Goal: Task Accomplishment & Management: Use online tool/utility

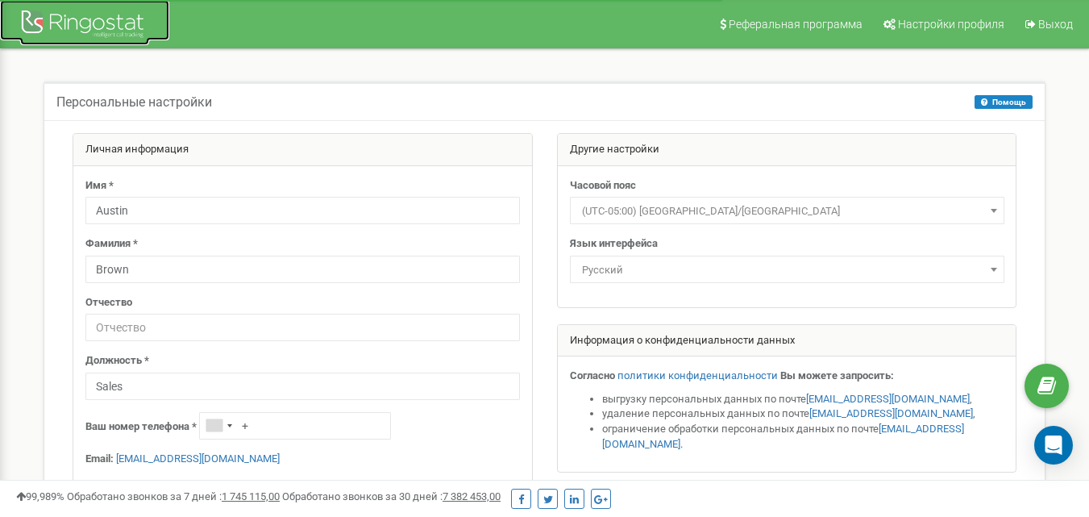
click at [127, 28] on div at bounding box center [84, 25] width 129 height 39
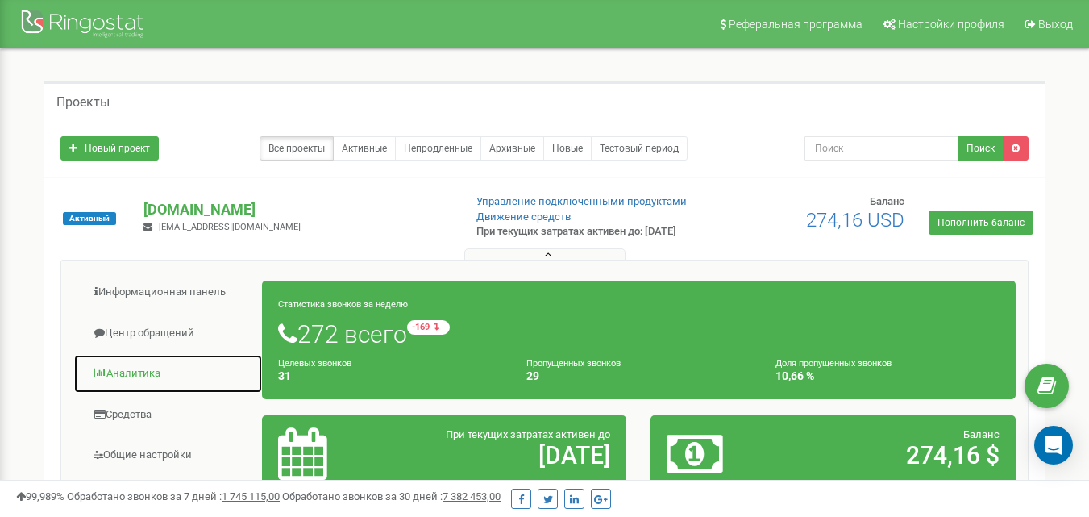
click at [134, 382] on link "Аналитика" at bounding box center [167, 374] width 189 height 40
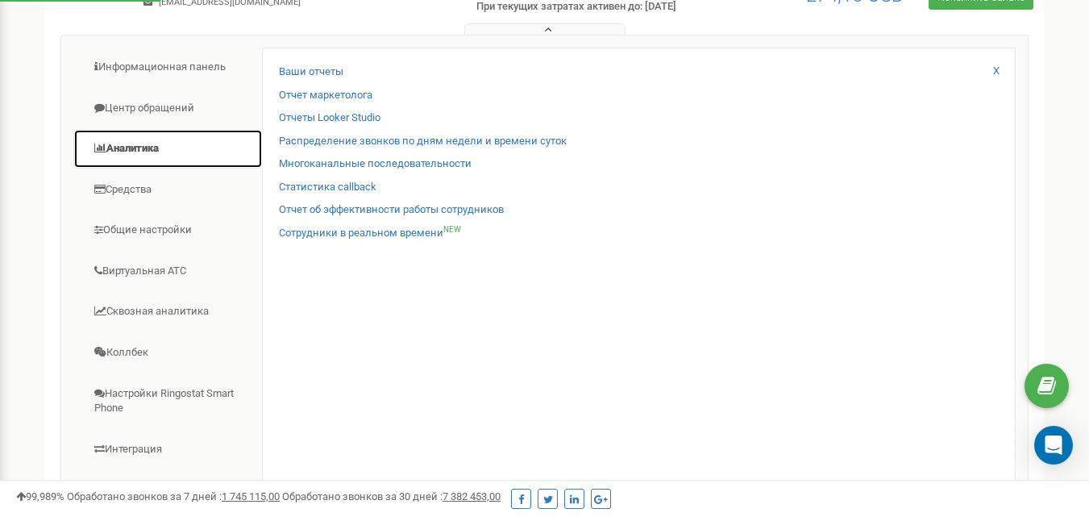
scroll to position [242, 0]
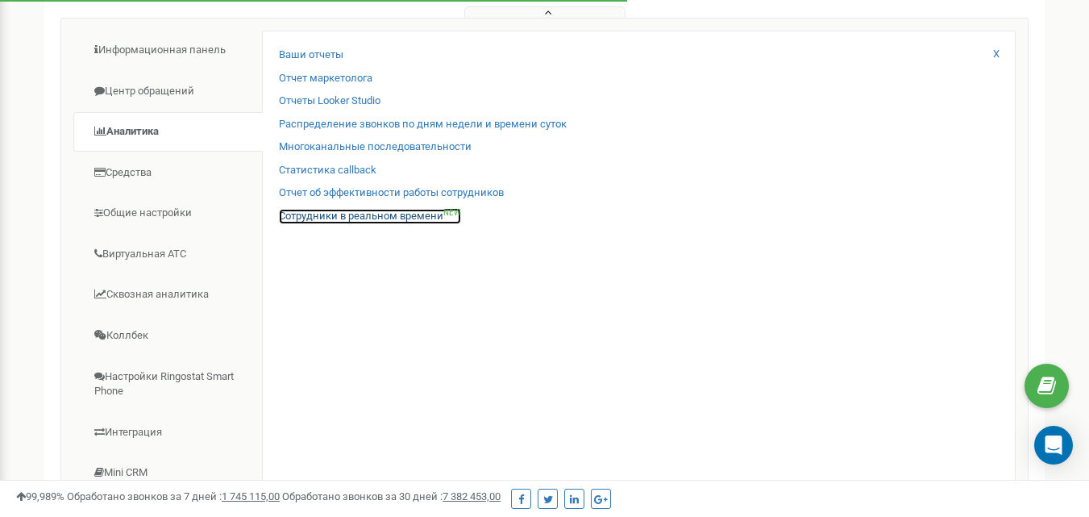
click at [364, 224] on link "Сотрудники в реальном времени NEW" at bounding box center [370, 216] width 182 height 15
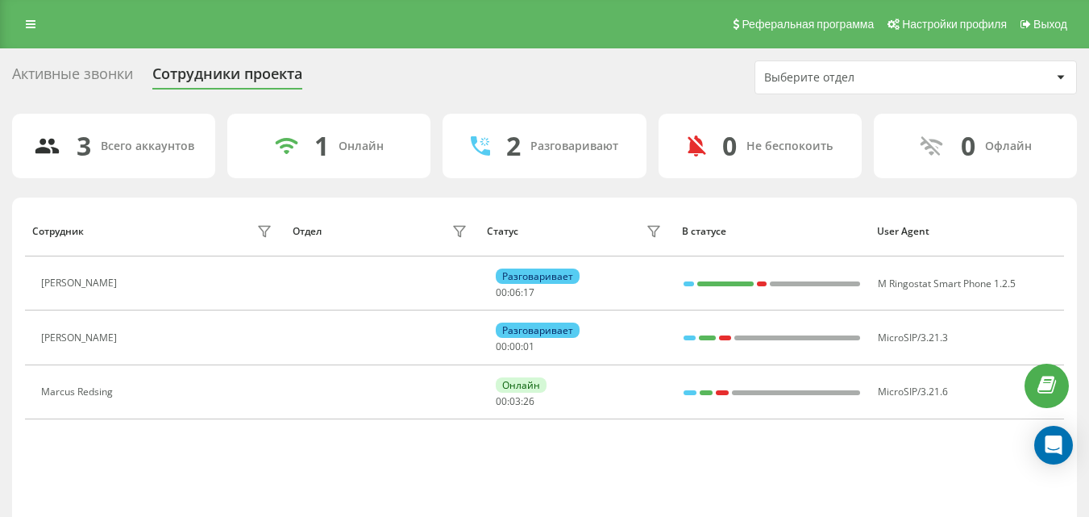
click at [190, 439] on div "Сотрудник Отдел Статус В статусе User Agent [PERSON_NAME] Разговаривает 00 : 06…" at bounding box center [544, 374] width 1039 height 336
click at [38, 25] on link at bounding box center [30, 24] width 29 height 23
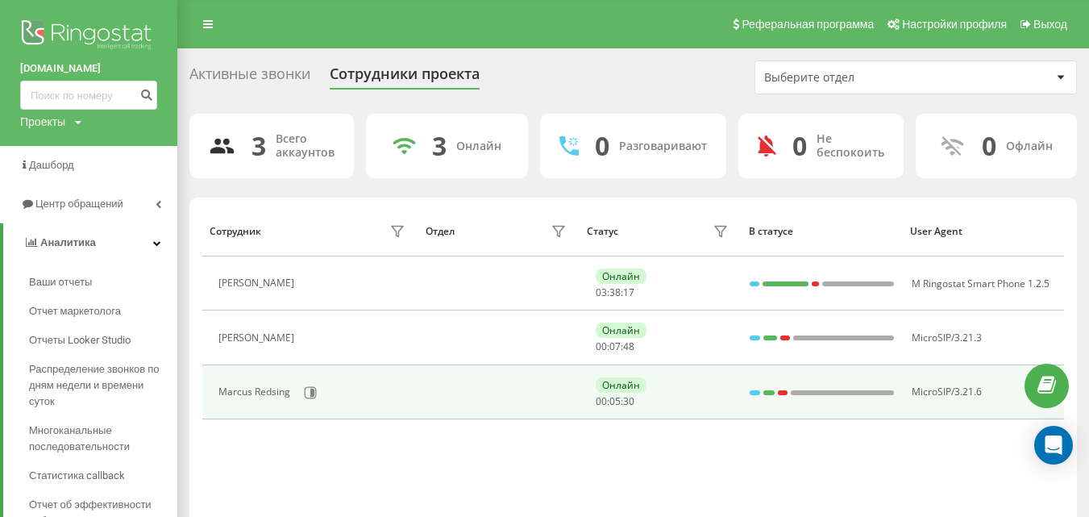
click at [250, 391] on div "Marcus Redsing" at bounding box center [256, 391] width 76 height 11
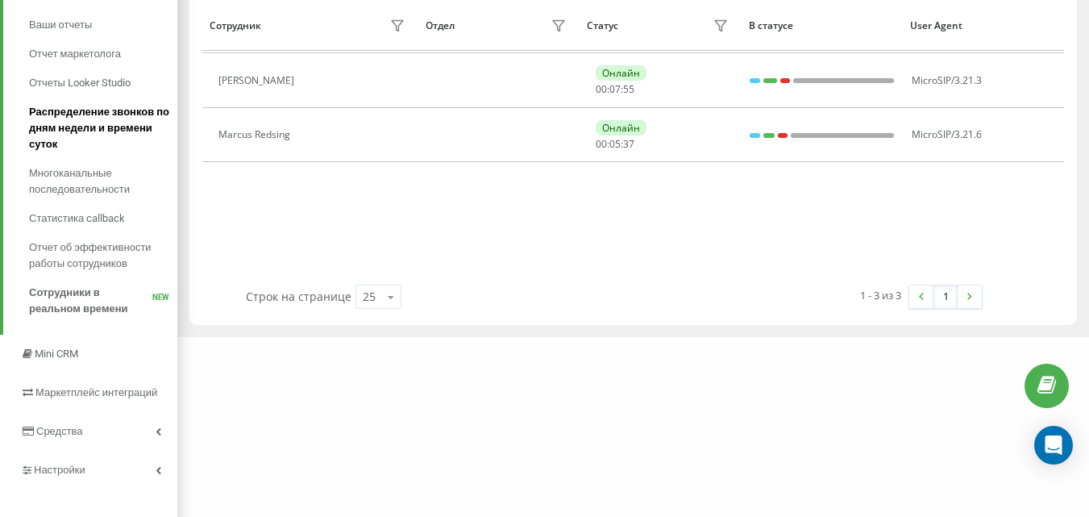
scroll to position [271, 0]
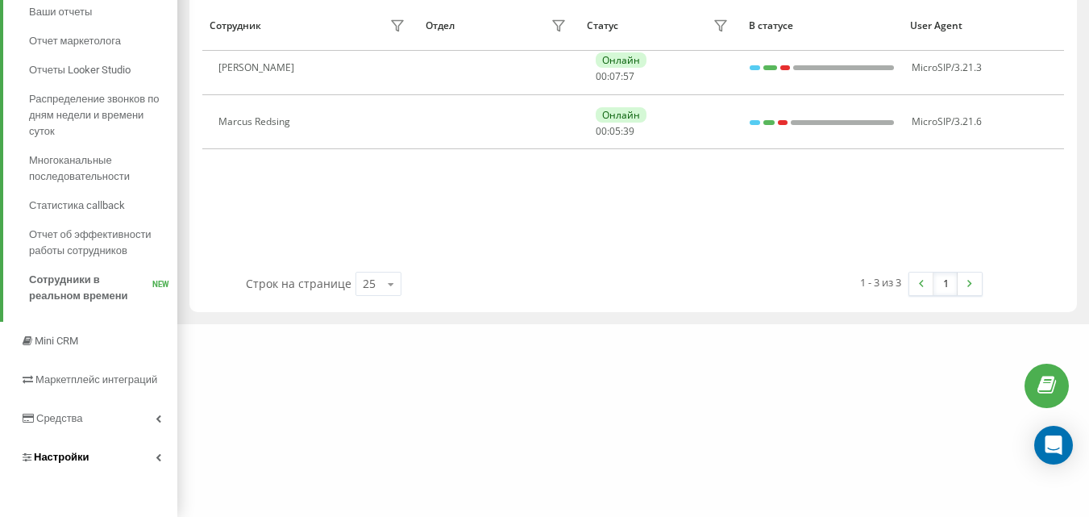
click at [73, 463] on span "Настройки" at bounding box center [62, 457] width 56 height 12
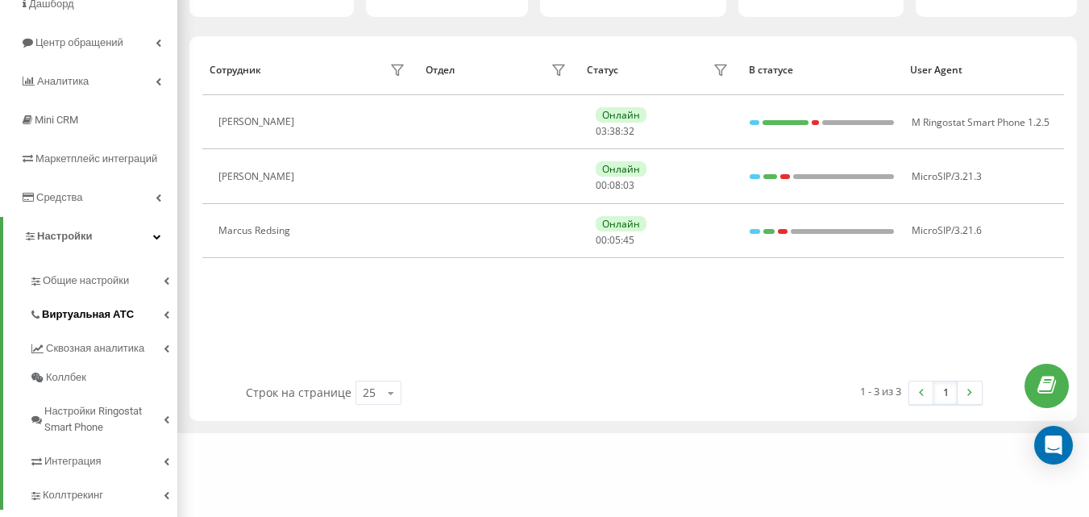
scroll to position [195, 0]
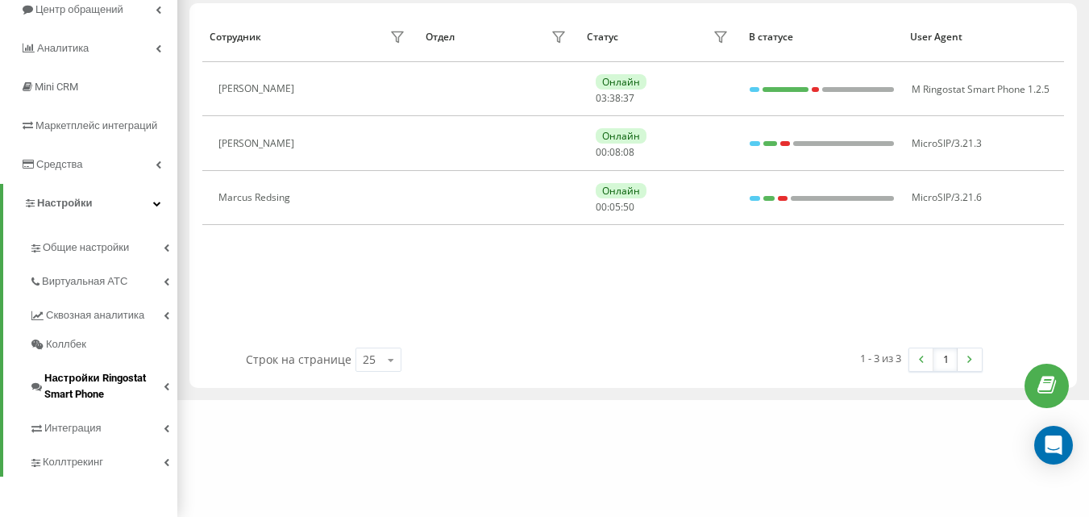
click at [102, 377] on span "Настройки Ringostat Smart Phone" at bounding box center [103, 386] width 119 height 32
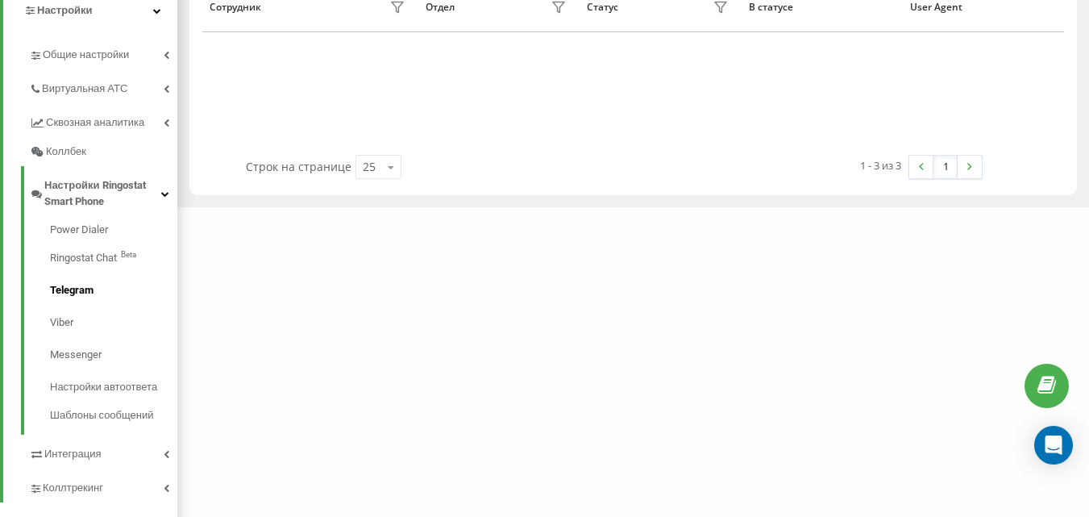
scroll to position [414, 0]
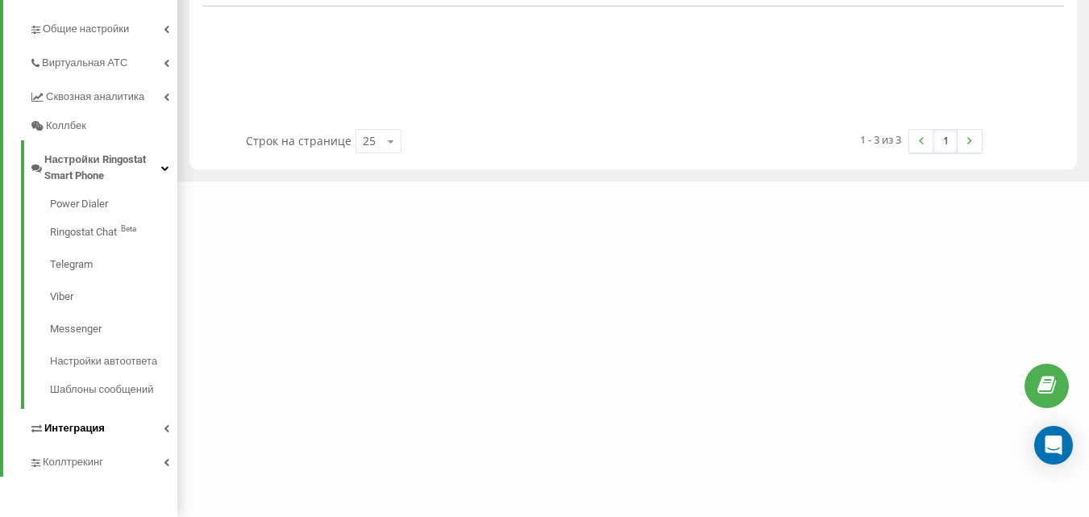
click at [102, 426] on span "Интеграция" at bounding box center [74, 428] width 60 height 16
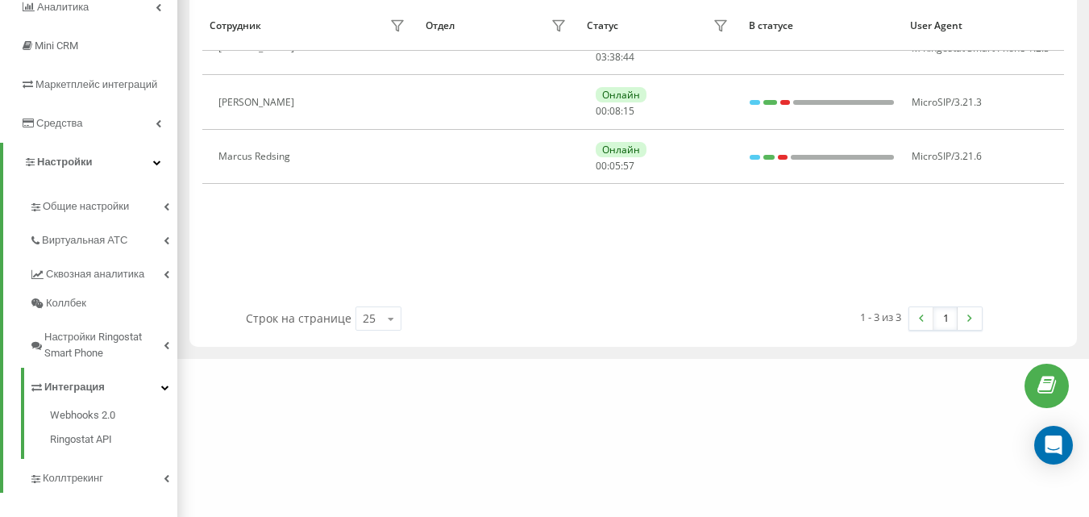
scroll to position [252, 0]
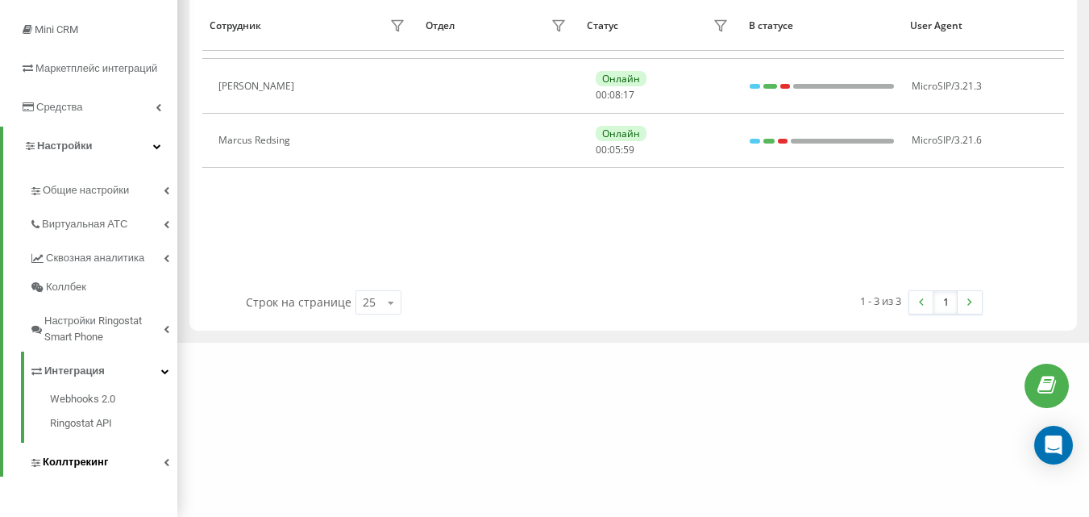
click at [88, 464] on span "Коллтрекинг" at bounding box center [75, 462] width 65 height 16
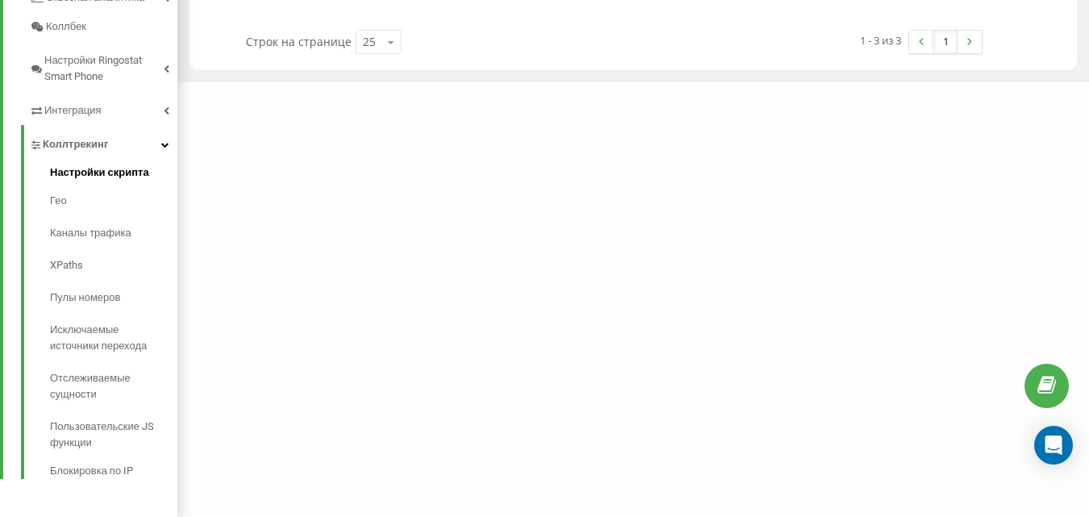
scroll to position [515, 0]
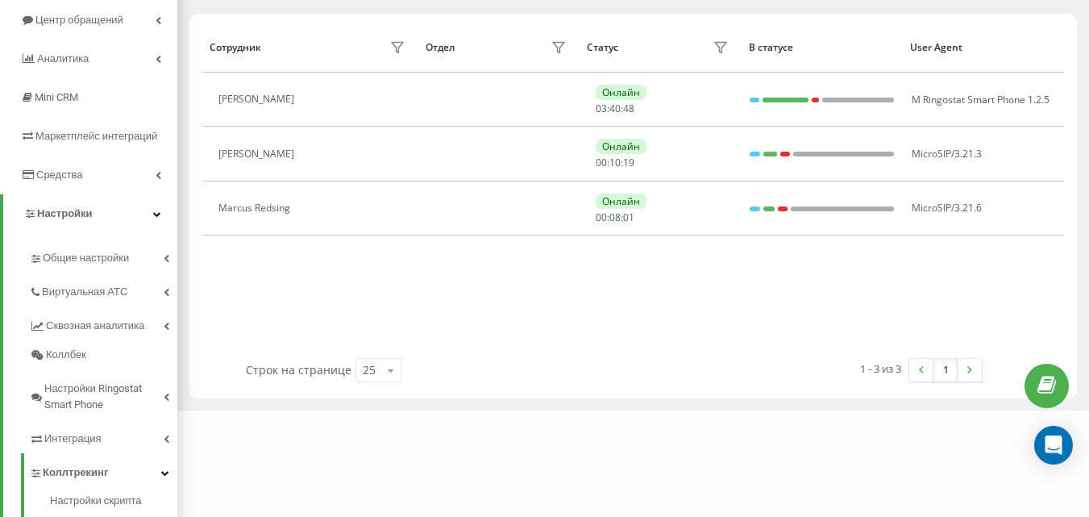
scroll to position [0, 0]
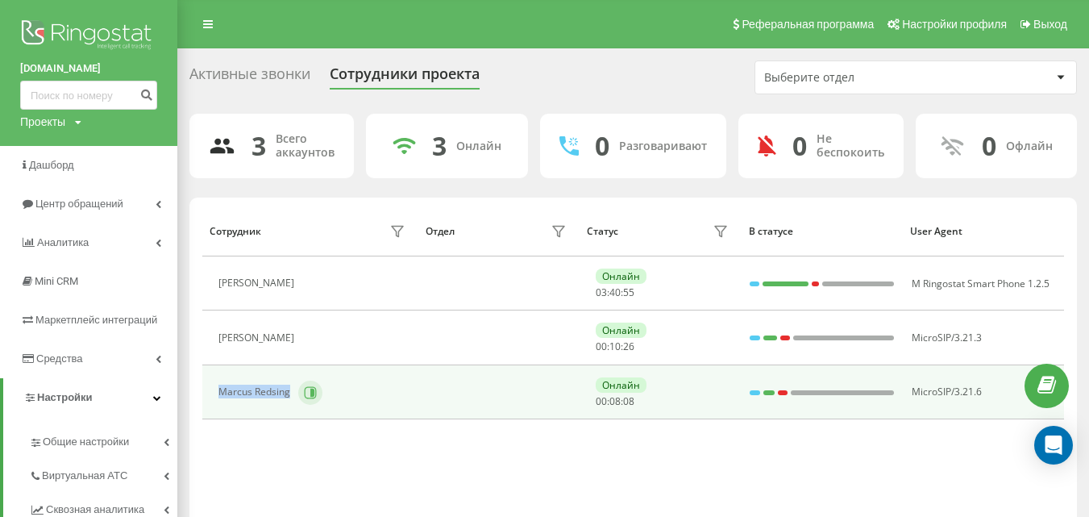
drag, startPoint x: 208, startPoint y: 388, endPoint x: 309, endPoint y: 389, distance: 100.8
click at [303, 389] on td "Marcus Redsing" at bounding box center [309, 392] width 215 height 54
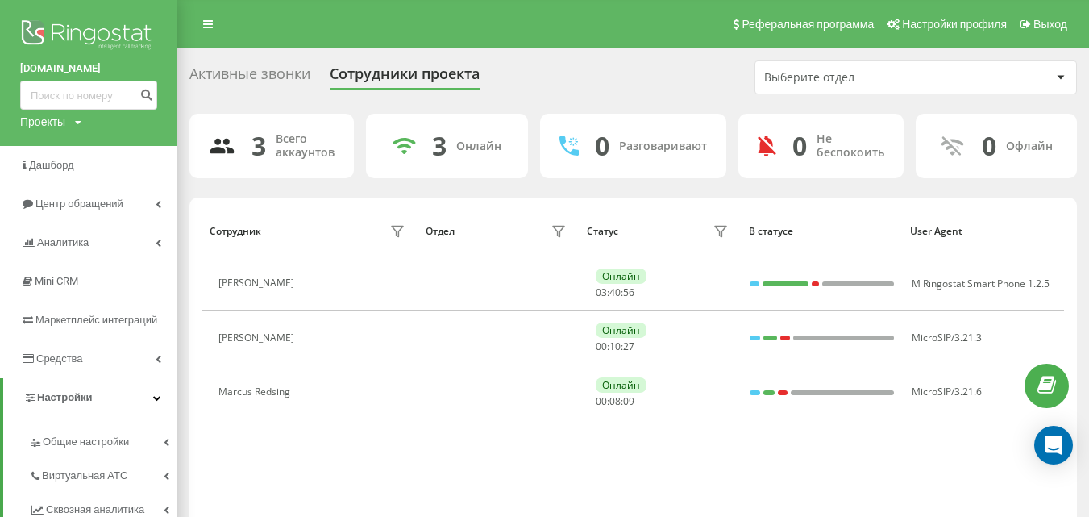
click at [470, 478] on div "Сотрудник Отдел Статус В статусе User Agent Justin Clark Онлайн 03 : 40 : 56 M …" at bounding box center [633, 374] width 862 height 336
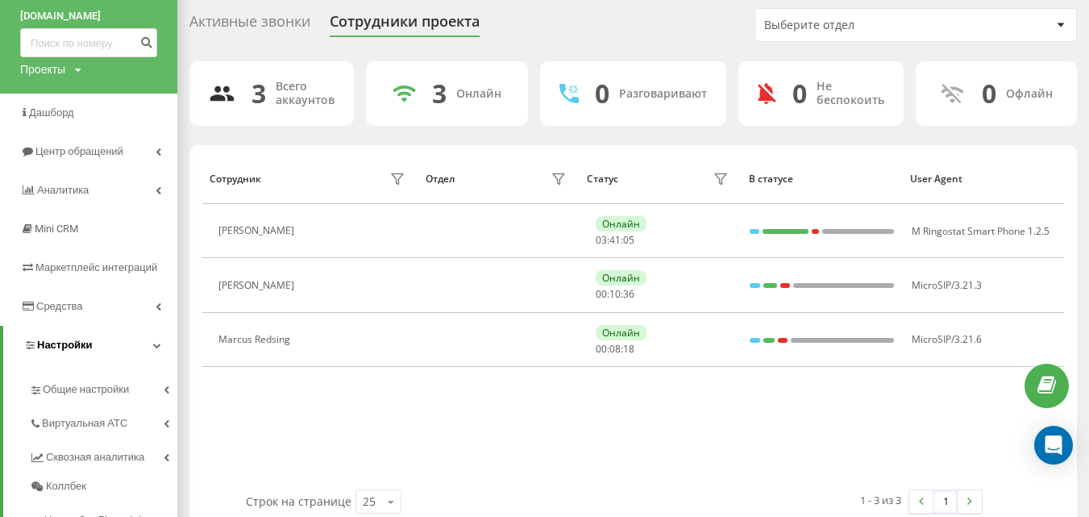
scroll to position [161, 0]
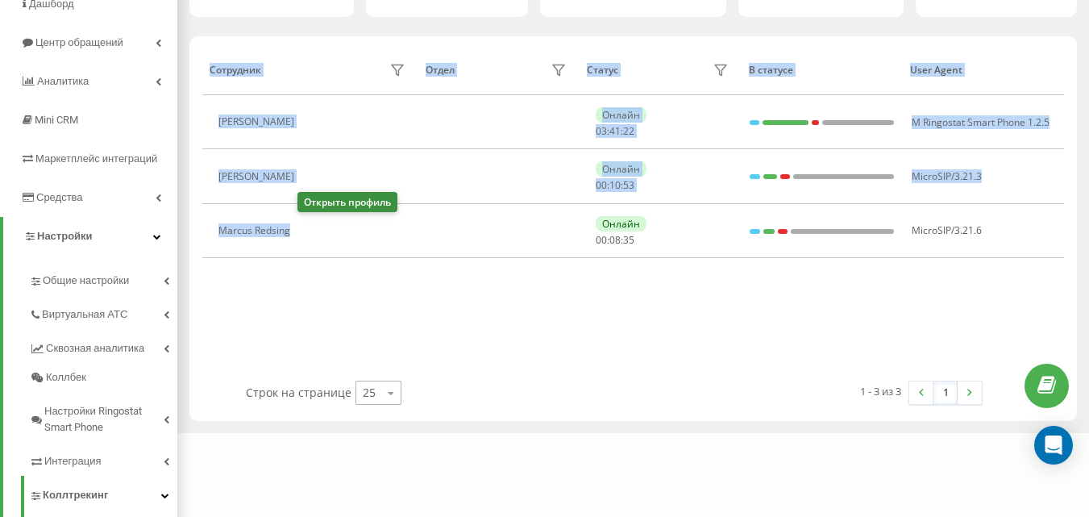
drag, startPoint x: 202, startPoint y: 226, endPoint x: 387, endPoint y: 405, distance: 257.7
click at [322, 260] on div "Сотрудник Отдел Статус В статусе User Agent Justin Clark Онлайн 03 : 41 : 22 M …" at bounding box center [633, 228] width 888 height 385
click at [529, 307] on div "Сотрудник Отдел Статус В статусе User Agent Justin Clark Онлайн 03 : 41 : 23 M …" at bounding box center [633, 212] width 862 height 336
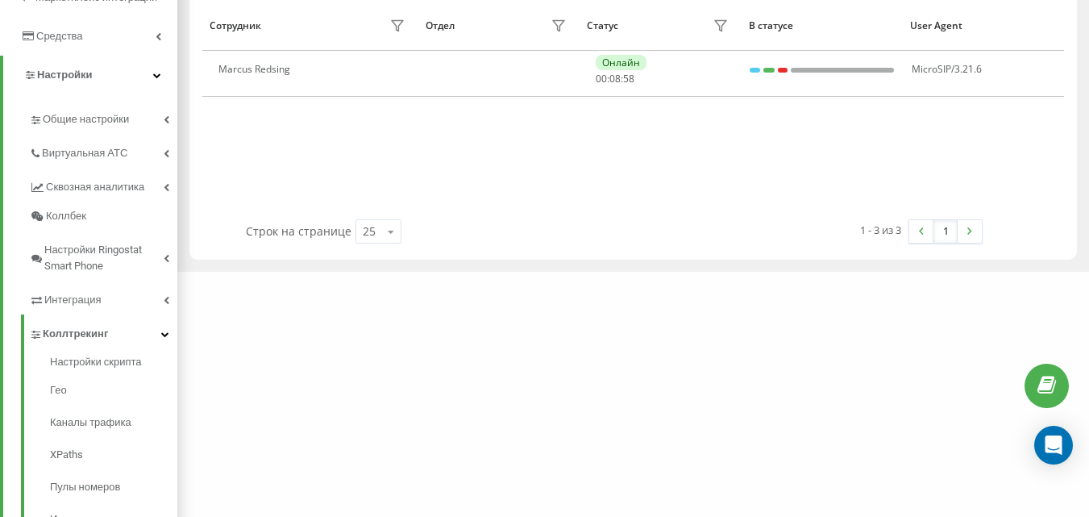
scroll to position [81, 0]
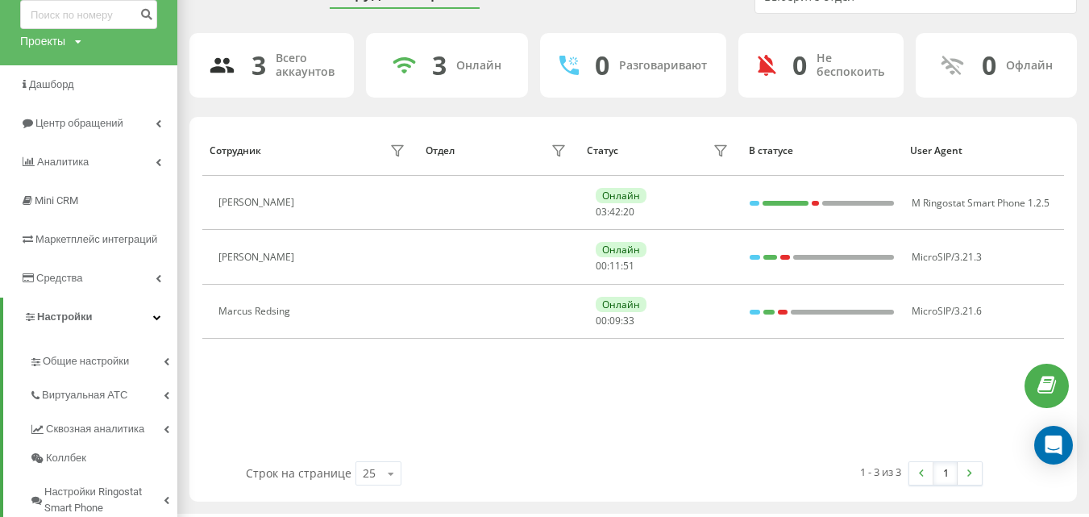
click at [240, 413] on div "Сотрудник Отдел Статус В статусе User Agent Justin Clark Онлайн 03 : 42 : 20 M …" at bounding box center [633, 293] width 862 height 336
click at [274, 385] on div "Сотрудник Отдел Статус В статусе User Agent Justin Clark Онлайн 03 : 43 : 34 M …" at bounding box center [633, 293] width 862 height 336
click at [210, 396] on div "Сотрудник Отдел Статус В статусе User Agent Justin Clark Онлайн 03 : 44 : 15 M …" at bounding box center [633, 293] width 862 height 336
click at [100, 397] on span "Виртуальная АТС" at bounding box center [88, 395] width 92 height 16
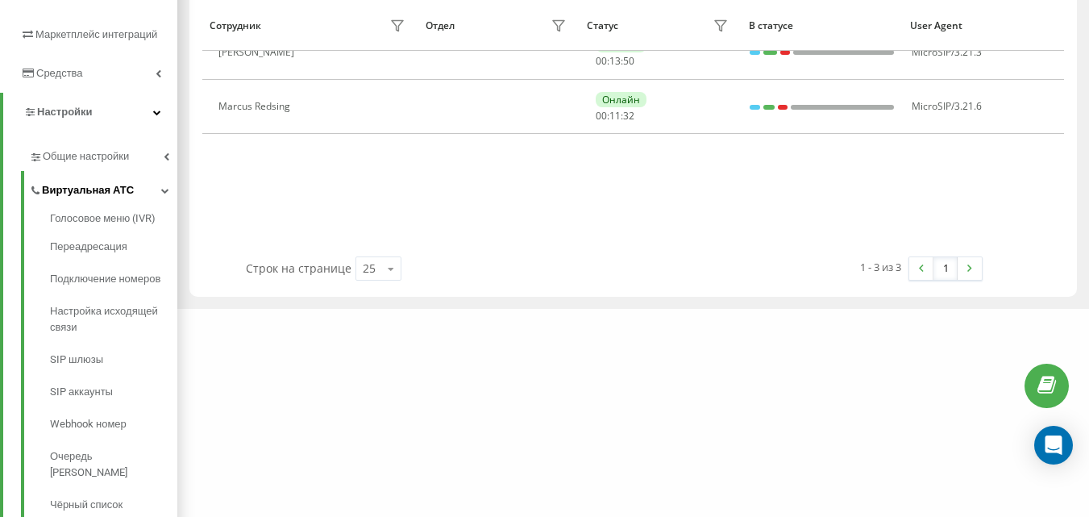
scroll to position [322, 0]
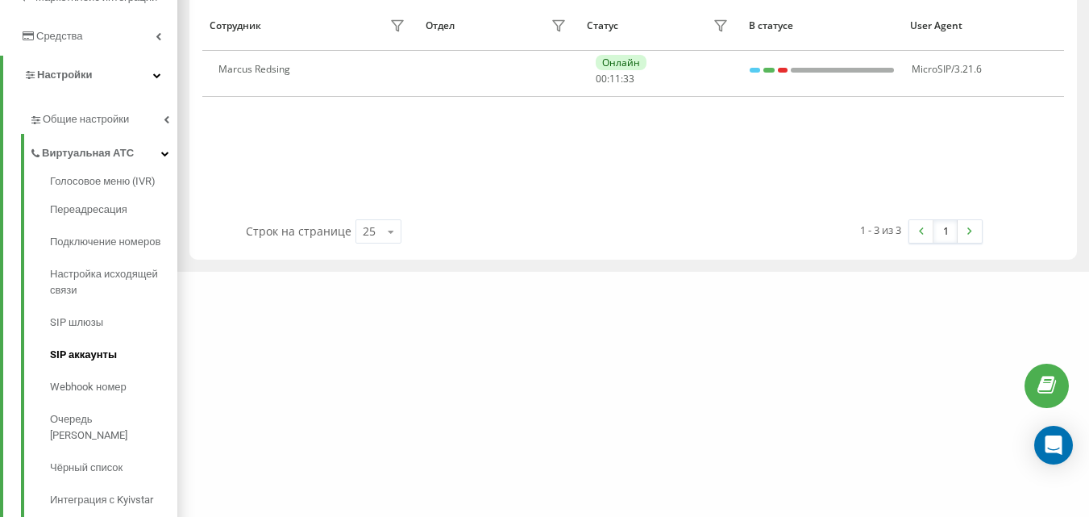
click at [93, 364] on link "SIP аккаунты" at bounding box center [113, 355] width 127 height 32
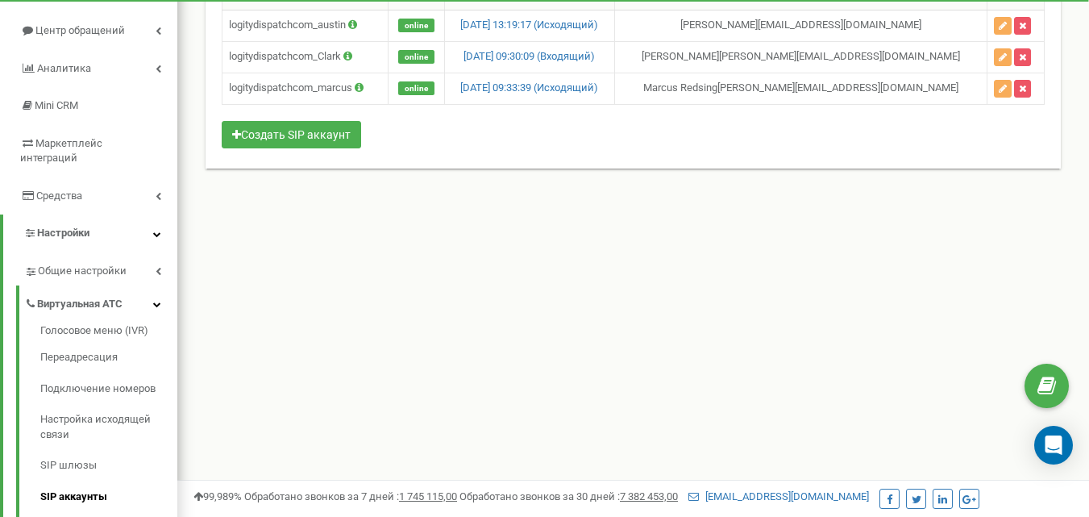
scroll to position [161, 0]
click at [99, 343] on link "Переадресация" at bounding box center [108, 356] width 137 height 31
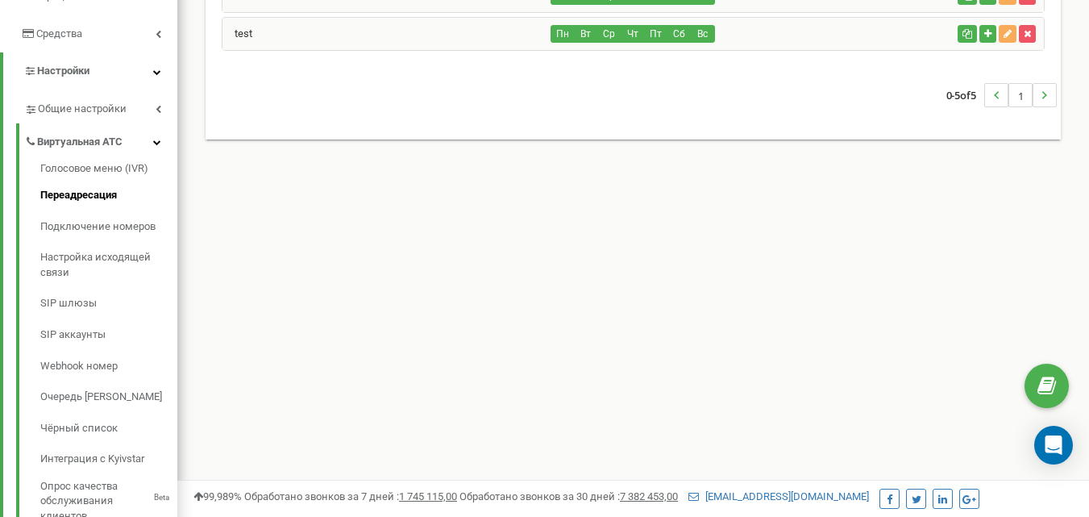
scroll to position [403, 0]
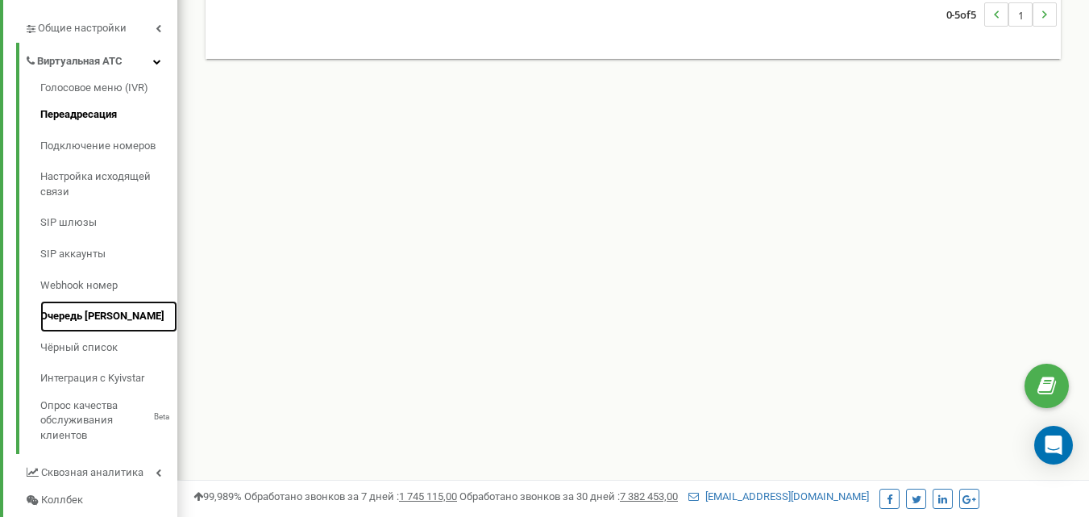
click at [123, 301] on link "Очередь [PERSON_NAME]" at bounding box center [108, 316] width 137 height 31
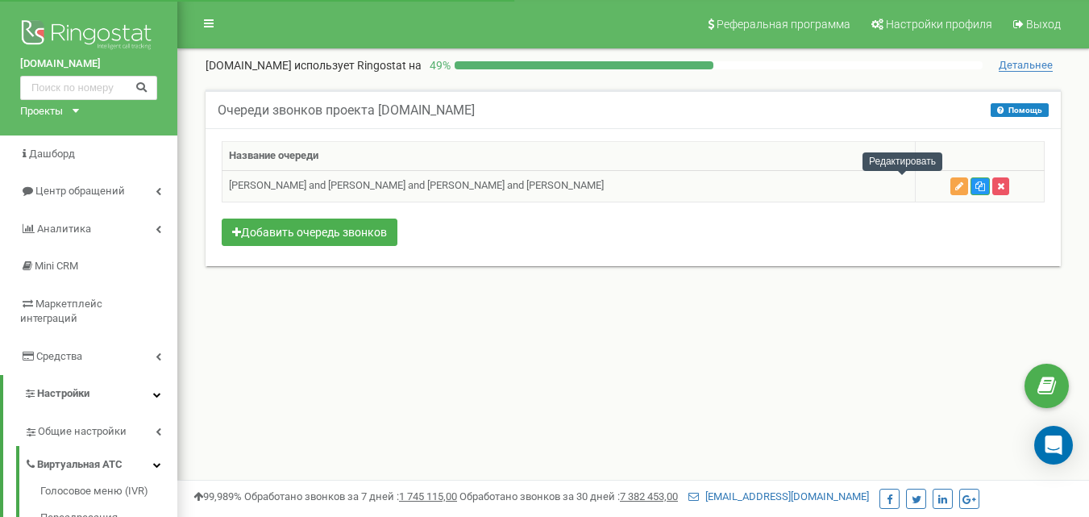
click at [951, 186] on button "button" at bounding box center [960, 186] width 18 height 18
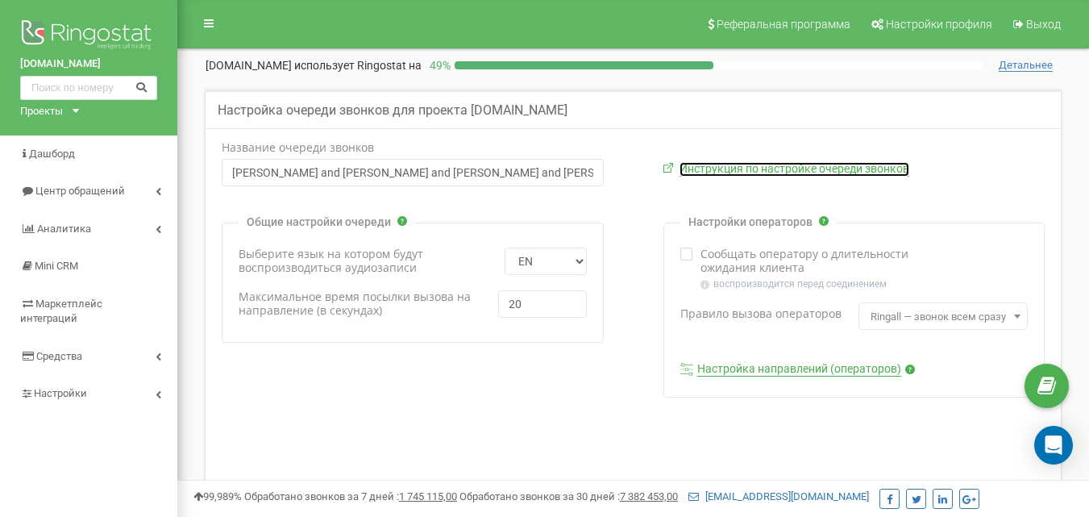
click at [723, 172] on link "Инструкция по настройке очереди звонков" at bounding box center [795, 169] width 230 height 15
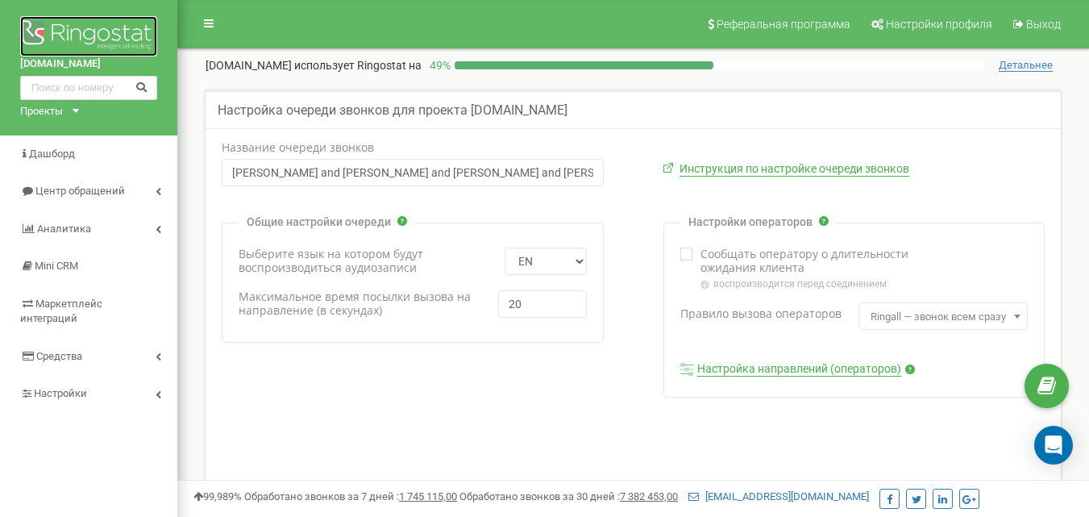
click at [47, 33] on img at bounding box center [88, 36] width 137 height 40
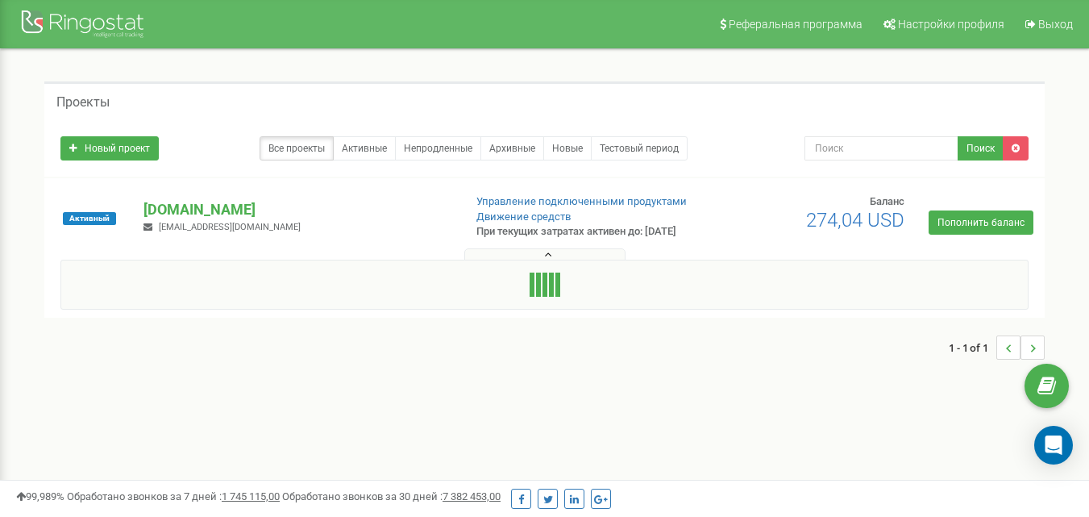
click at [295, 354] on div "1 - 1 of 1" at bounding box center [544, 347] width 1001 height 56
click at [522, 260] on button at bounding box center [544, 254] width 161 height 12
click at [71, 27] on div at bounding box center [84, 25] width 129 height 39
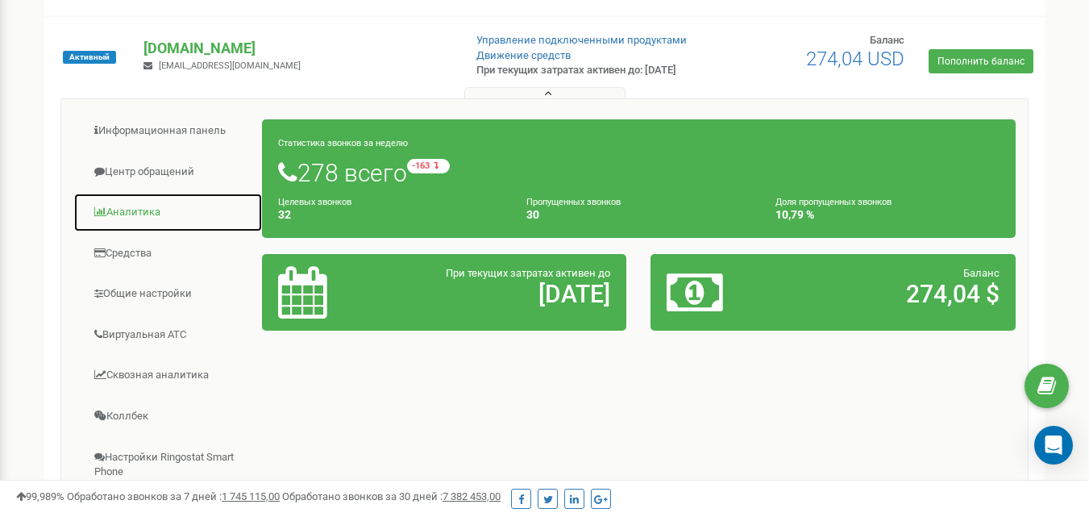
click at [132, 215] on link "Аналитика" at bounding box center [167, 213] width 189 height 40
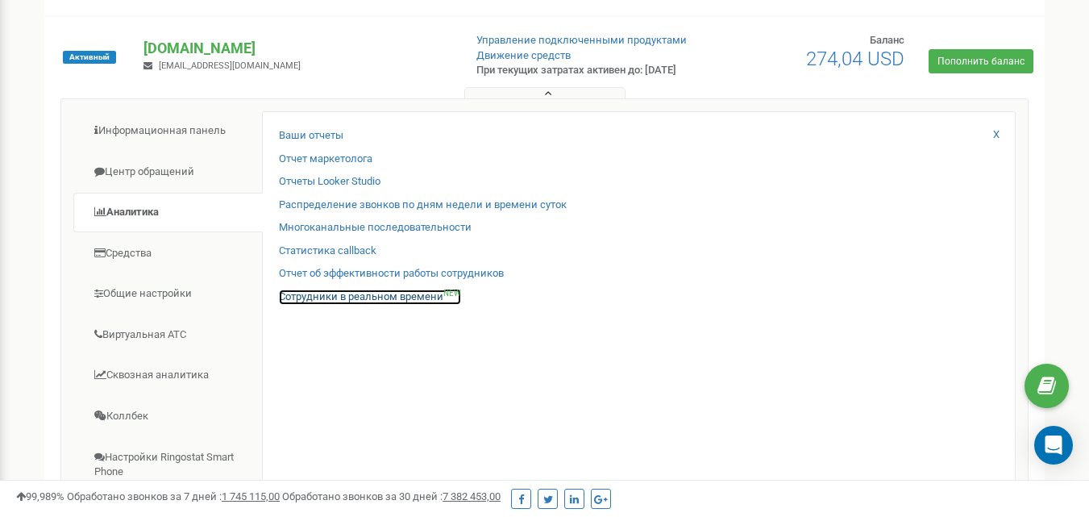
click at [356, 305] on link "Сотрудники в реальном времени NEW" at bounding box center [370, 296] width 182 height 15
